Goal: Information Seeking & Learning: Learn about a topic

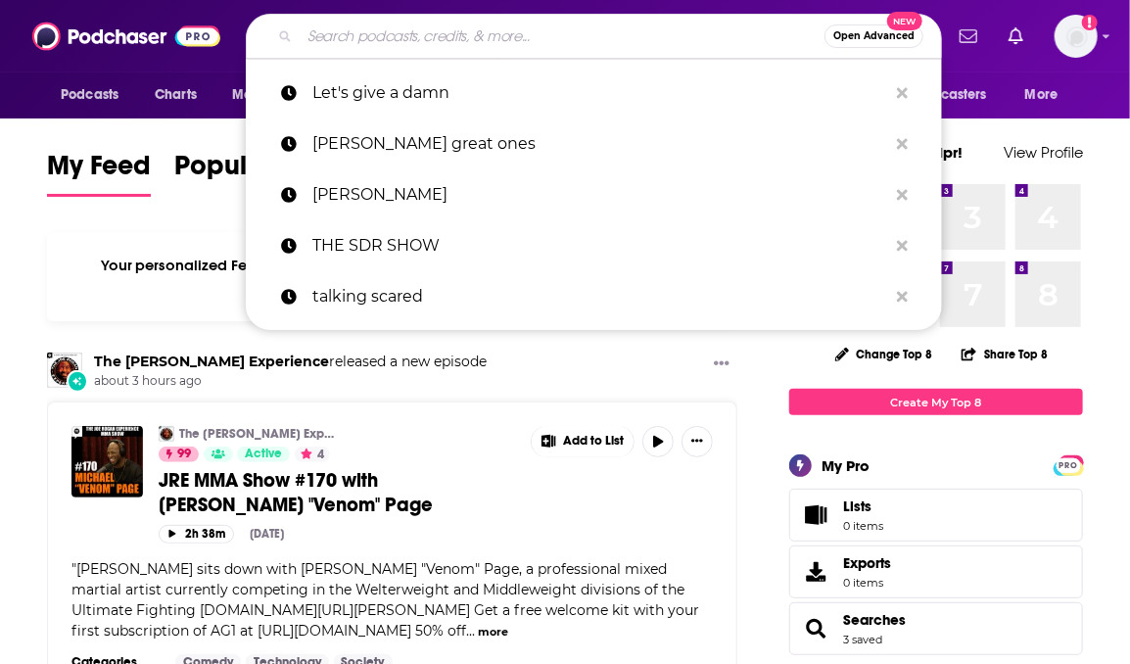
click at [398, 40] on input "Search podcasts, credits, & more..." at bounding box center [562, 36] width 525 height 31
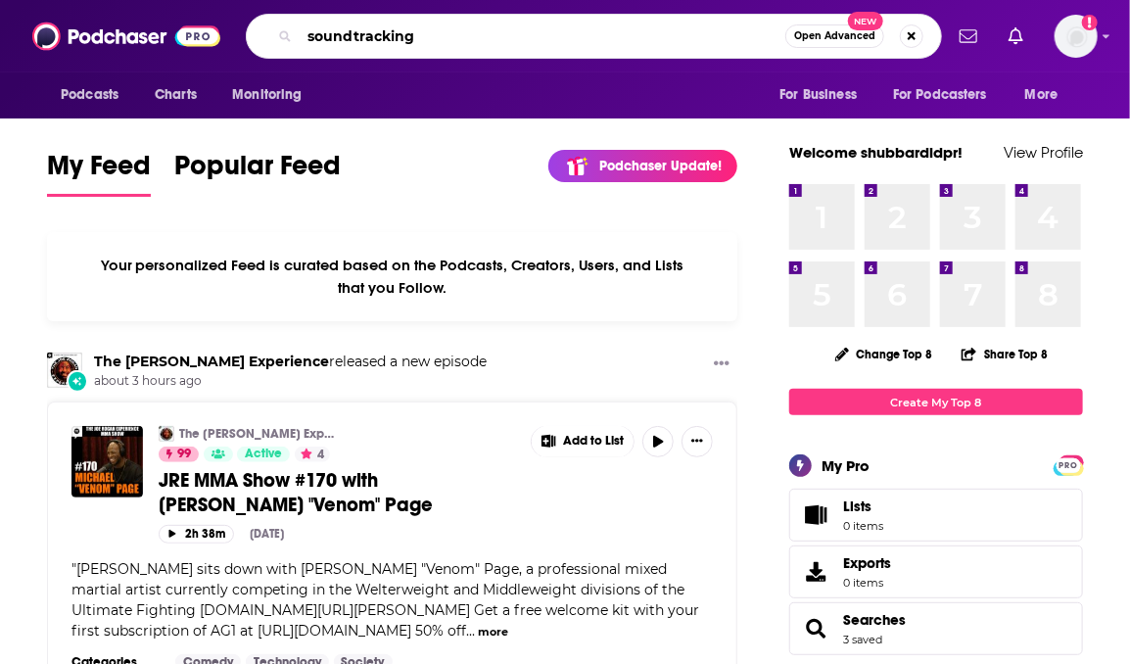
type input "soundtracking"
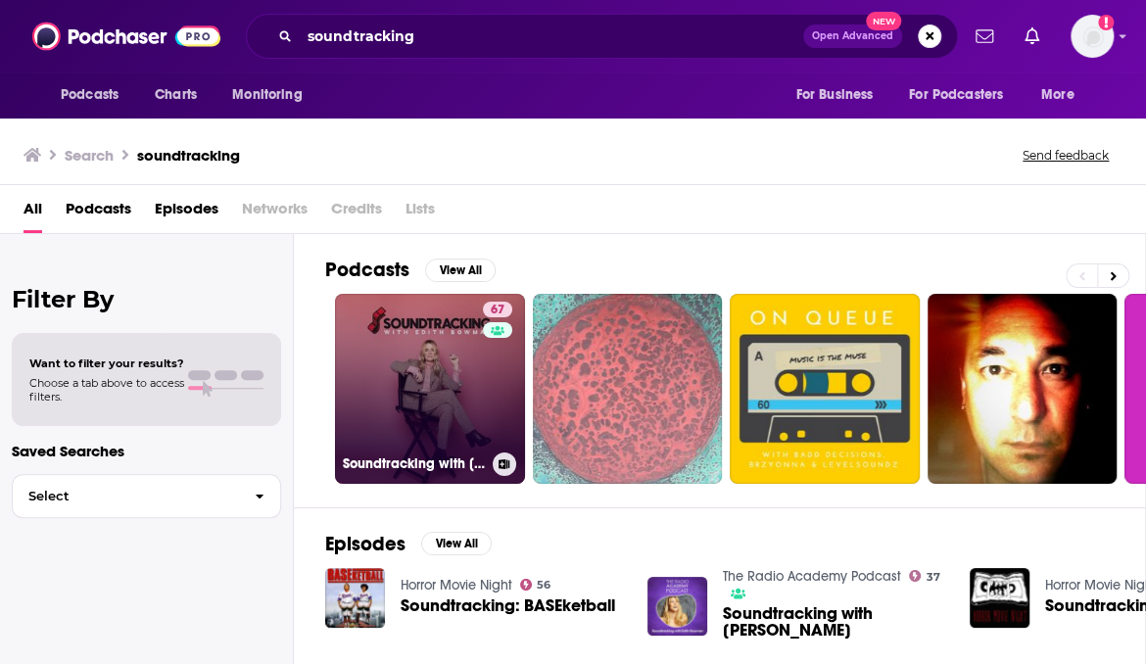
click at [446, 352] on link "67 Soundtracking with [PERSON_NAME]" at bounding box center [430, 389] width 190 height 190
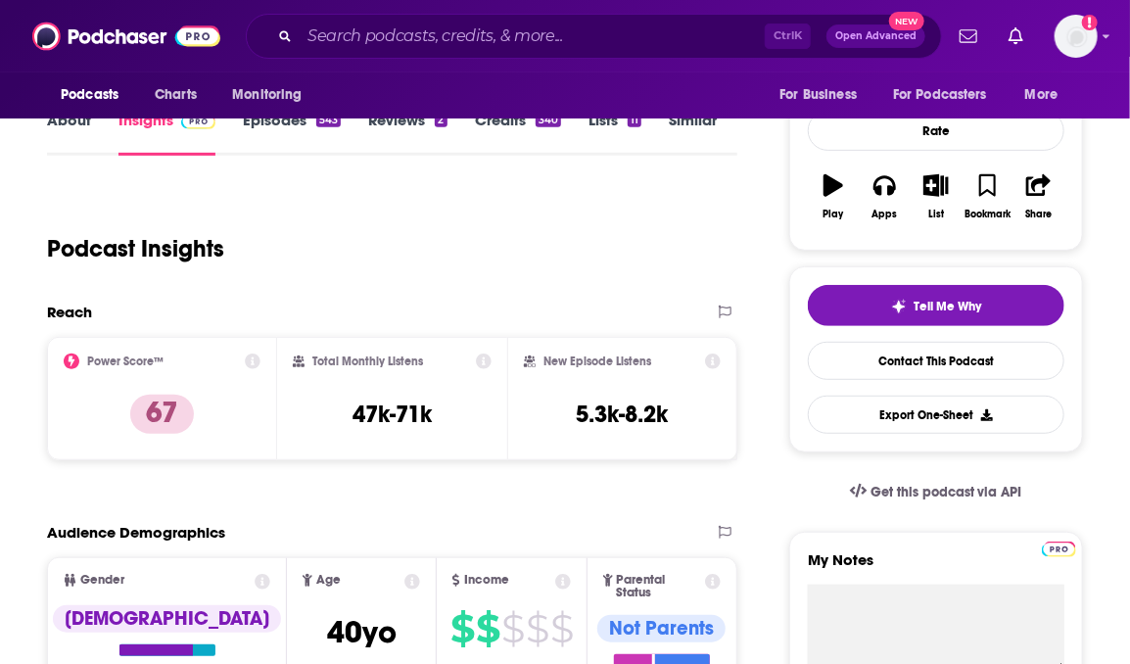
scroll to position [211, 0]
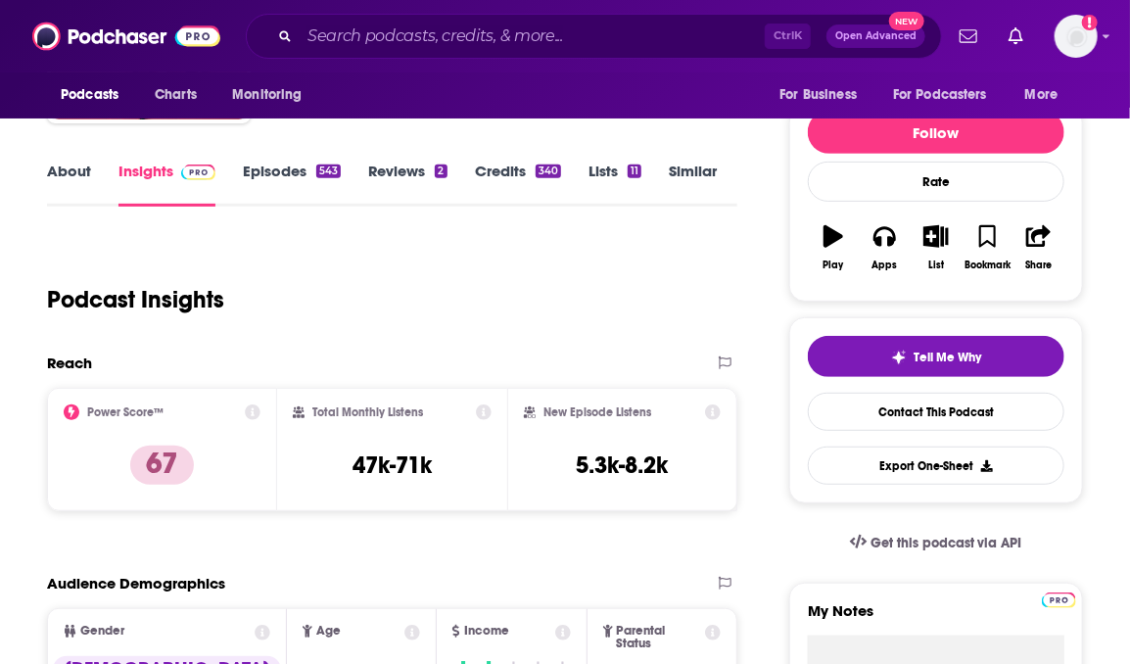
click at [59, 178] on link "About" at bounding box center [69, 184] width 44 height 45
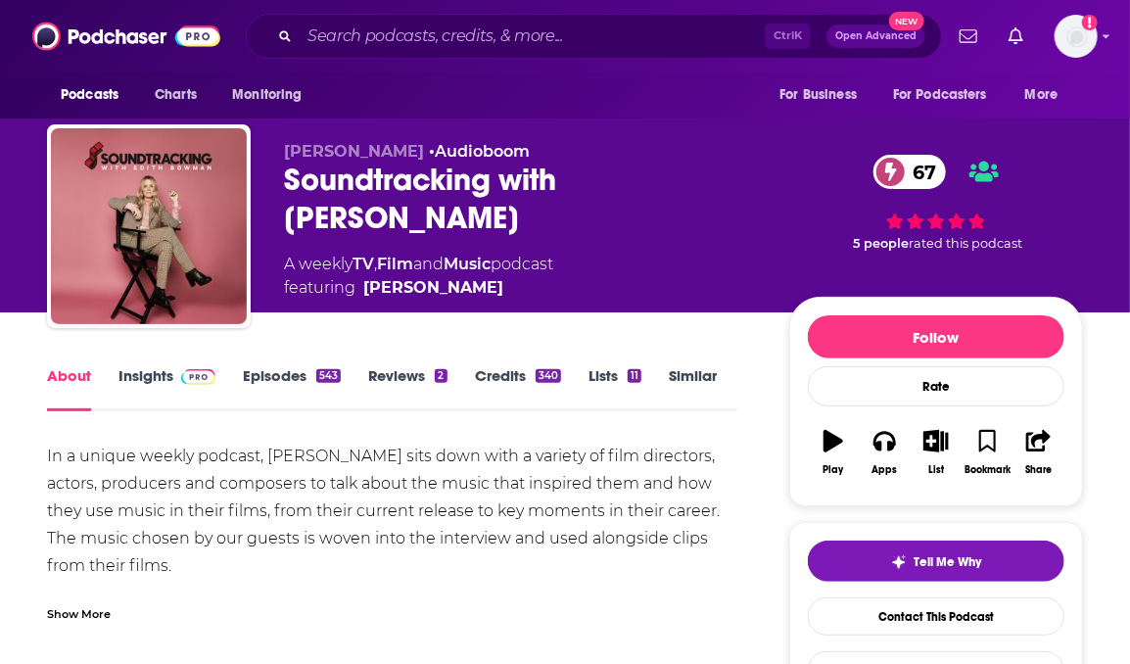
scroll to position [76, 0]
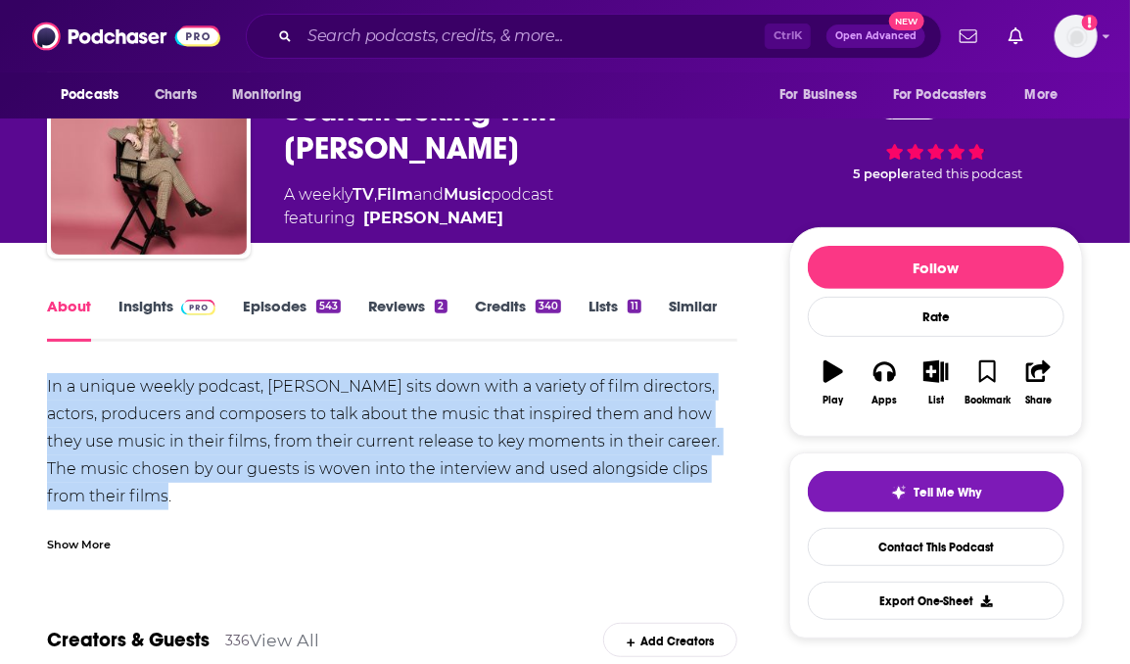
drag, startPoint x: 271, startPoint y: 490, endPoint x: 23, endPoint y: 381, distance: 270.5
copy div "In a unique weekly podcast, [PERSON_NAME] sits down with a variety of film dire…"
click at [159, 312] on link "Insights" at bounding box center [166, 319] width 97 height 45
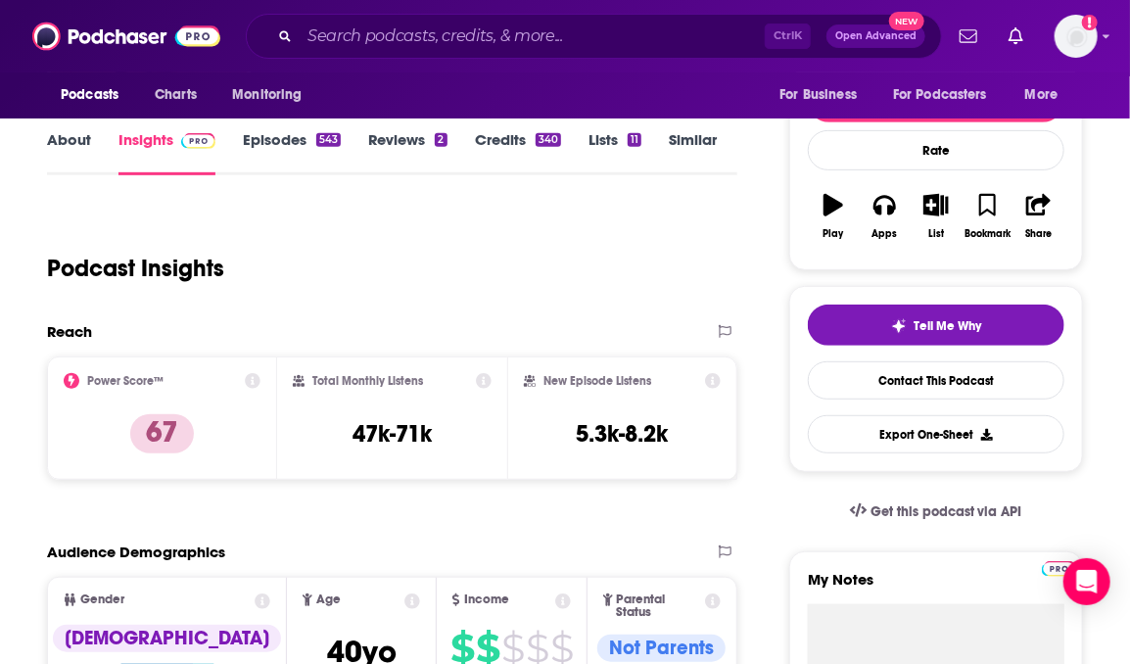
scroll to position [366, 0]
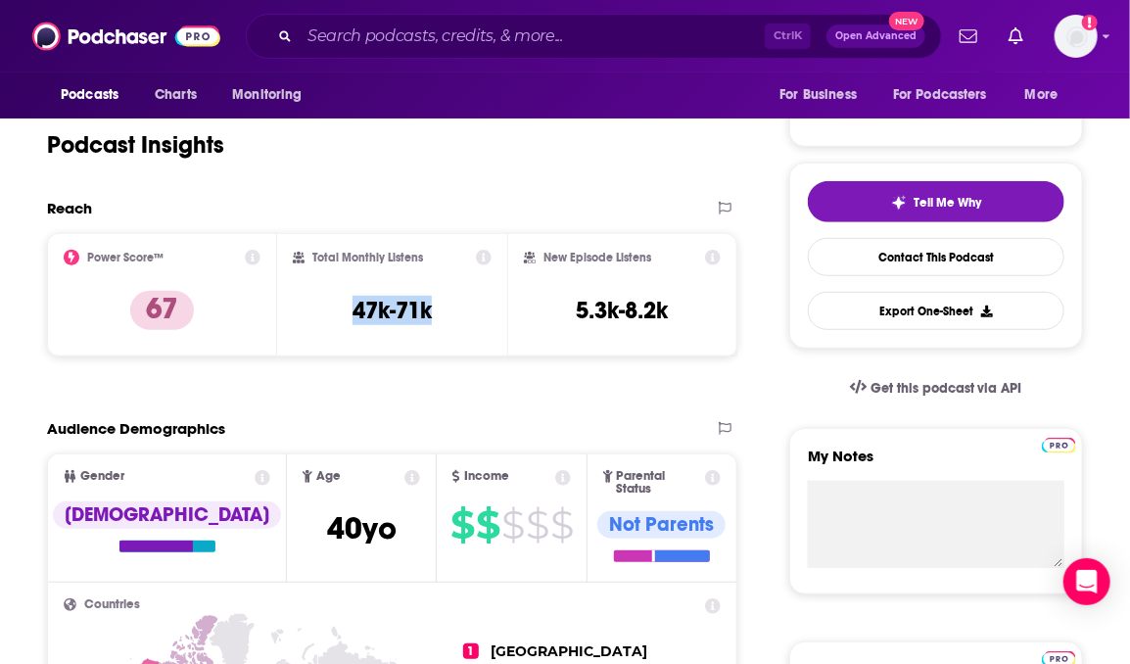
drag, startPoint x: 467, startPoint y: 310, endPoint x: 327, endPoint y: 305, distance: 140.1
click at [327, 305] on div "Total Monthly Listens 47k-71k" at bounding box center [392, 295] width 199 height 90
copy h3 "47k-71k"
